Goal: Task Accomplishment & Management: Use online tool/utility

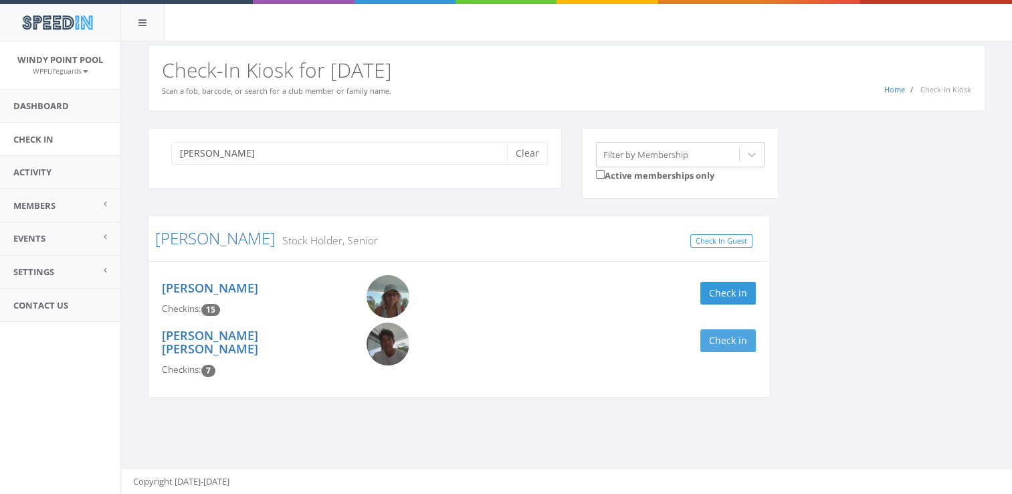
type input "[PERSON_NAME]"
click at [728, 332] on button "Check in" at bounding box center [728, 340] width 56 height 23
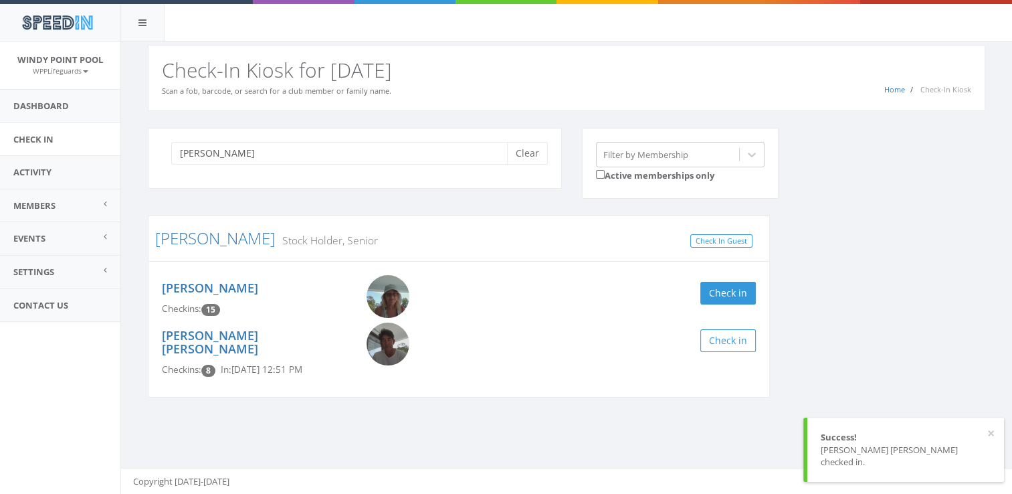
click at [589, 455] on div "You are using Internet Explorer, which is an old, insecure browser that does no…" at bounding box center [566, 267] width 892 height 453
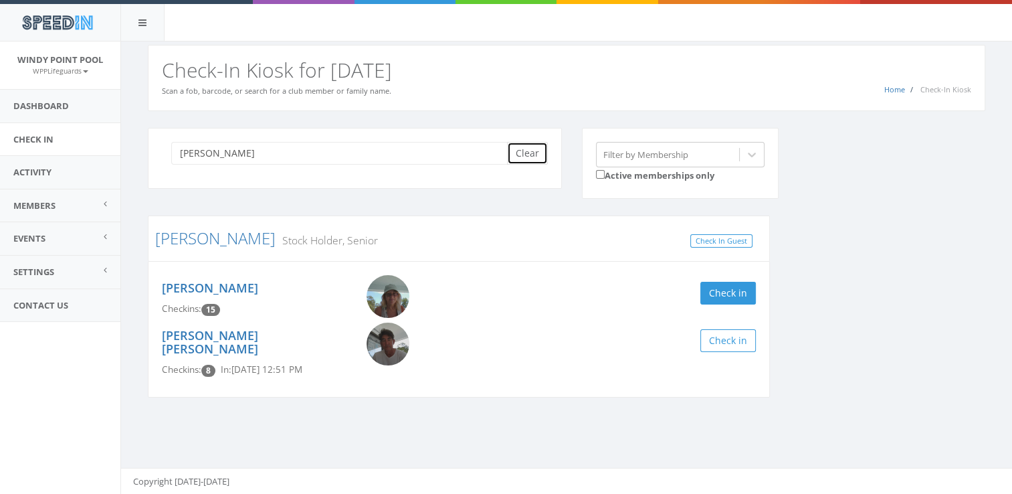
click at [524, 152] on button "Clear" at bounding box center [527, 153] width 41 height 23
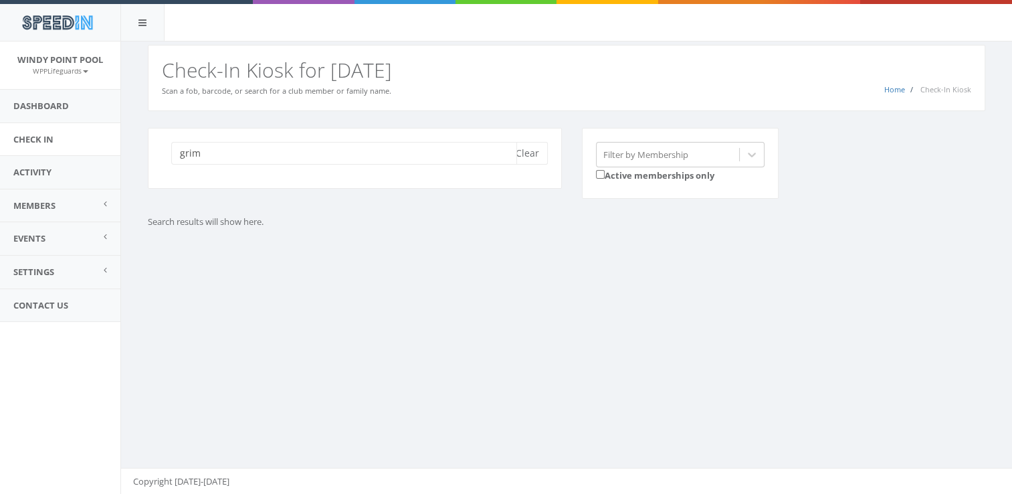
click at [489, 155] on input "grim" at bounding box center [344, 153] width 346 height 23
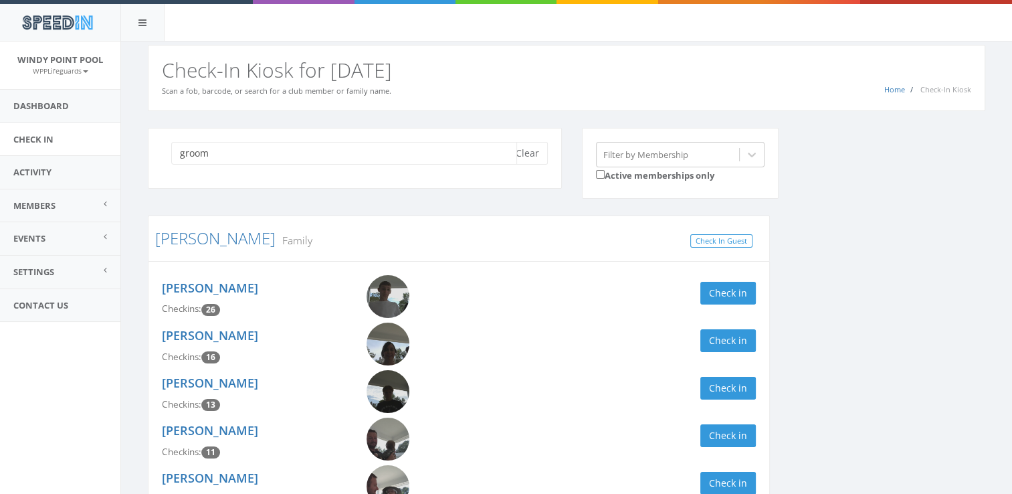
click at [486, 155] on input "groom" at bounding box center [344, 153] width 346 height 23
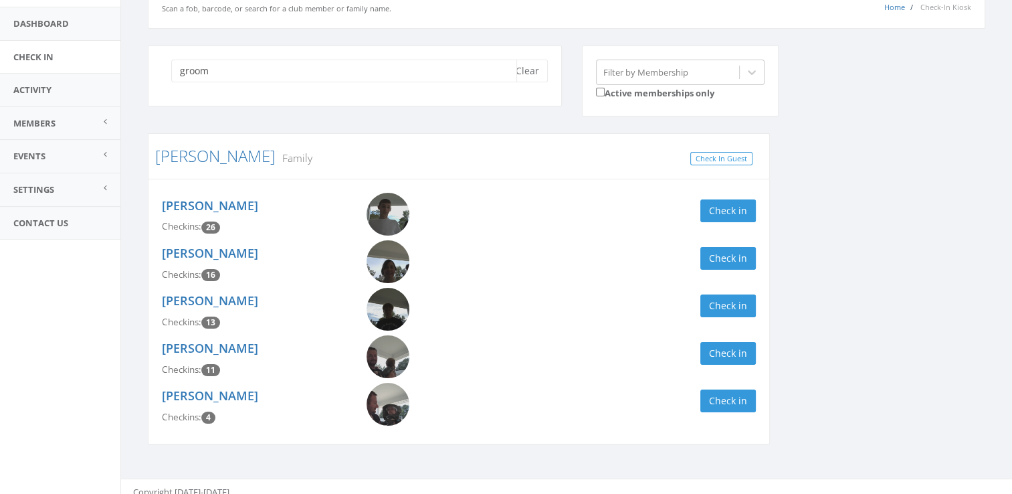
scroll to position [92, 0]
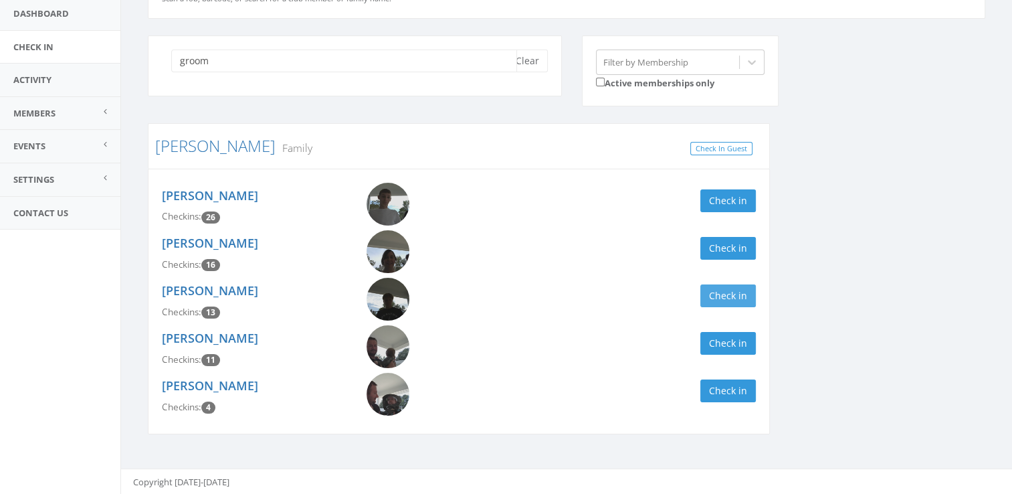
type input "groom"
click at [720, 288] on button "Check in" at bounding box center [728, 295] width 56 height 23
